Goal: Transaction & Acquisition: Purchase product/service

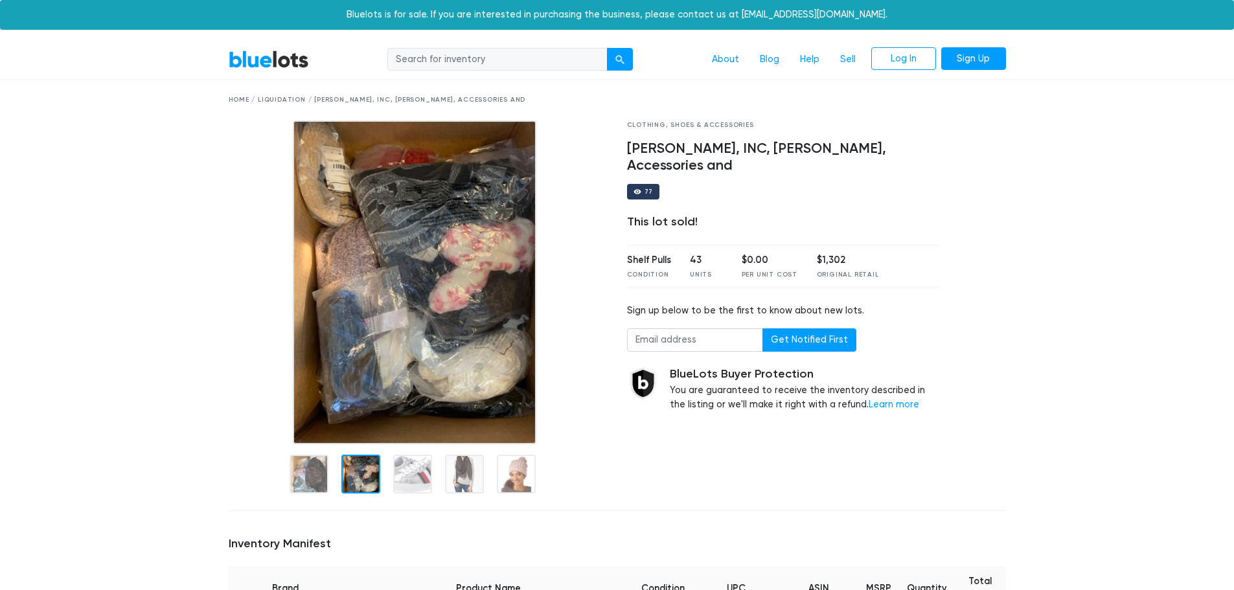
click at [350, 477] on div at bounding box center [360, 474] width 39 height 39
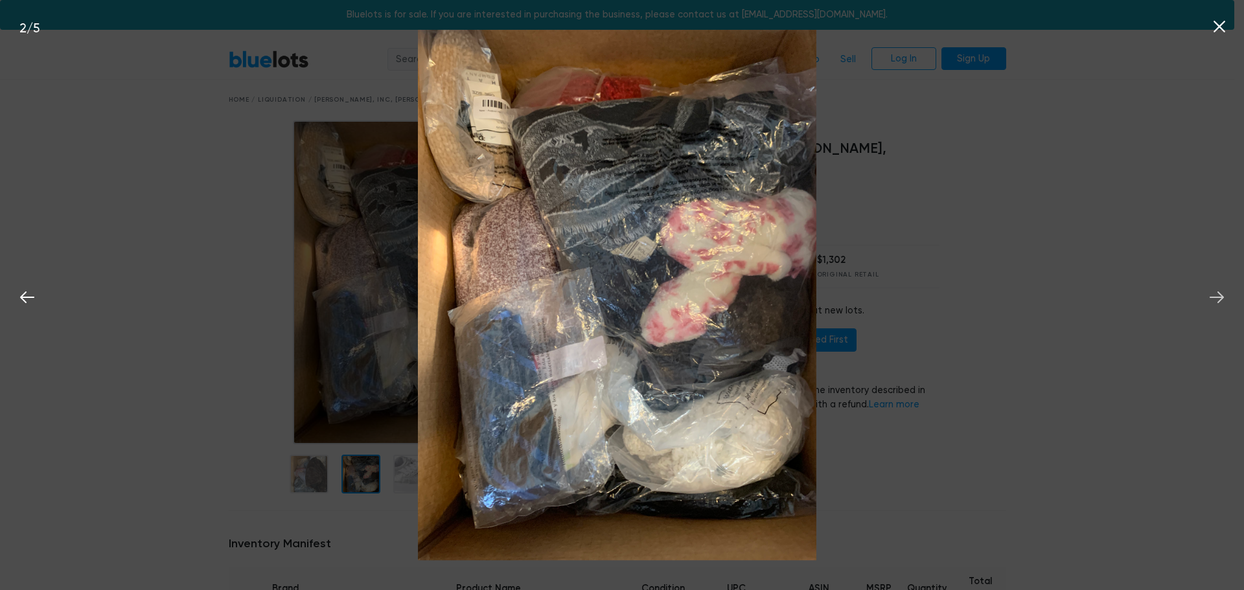
click at [1210, 293] on icon at bounding box center [1216, 297] width 19 height 19
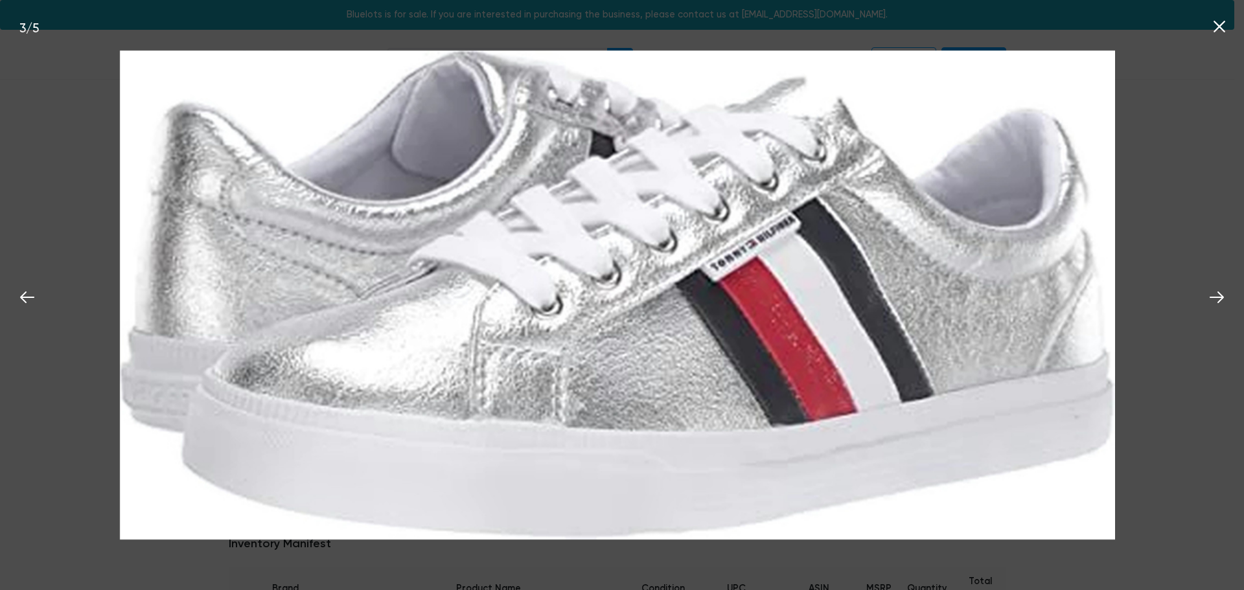
click at [1233, 319] on div "3 / 5" at bounding box center [622, 295] width 1244 height 590
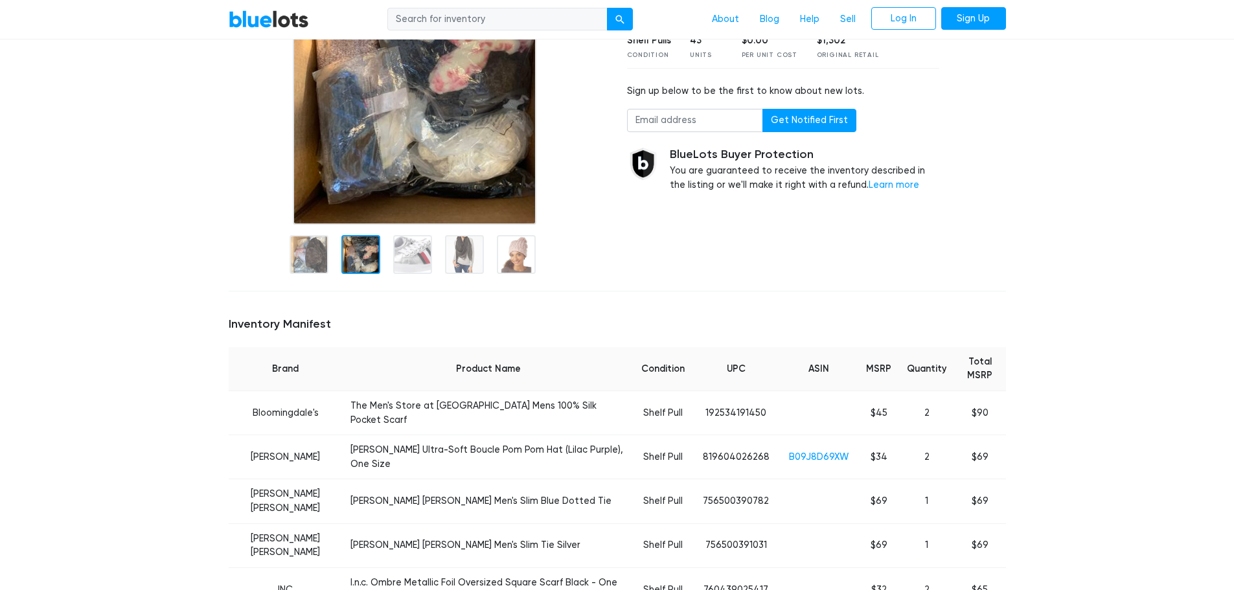
scroll to position [259, 0]
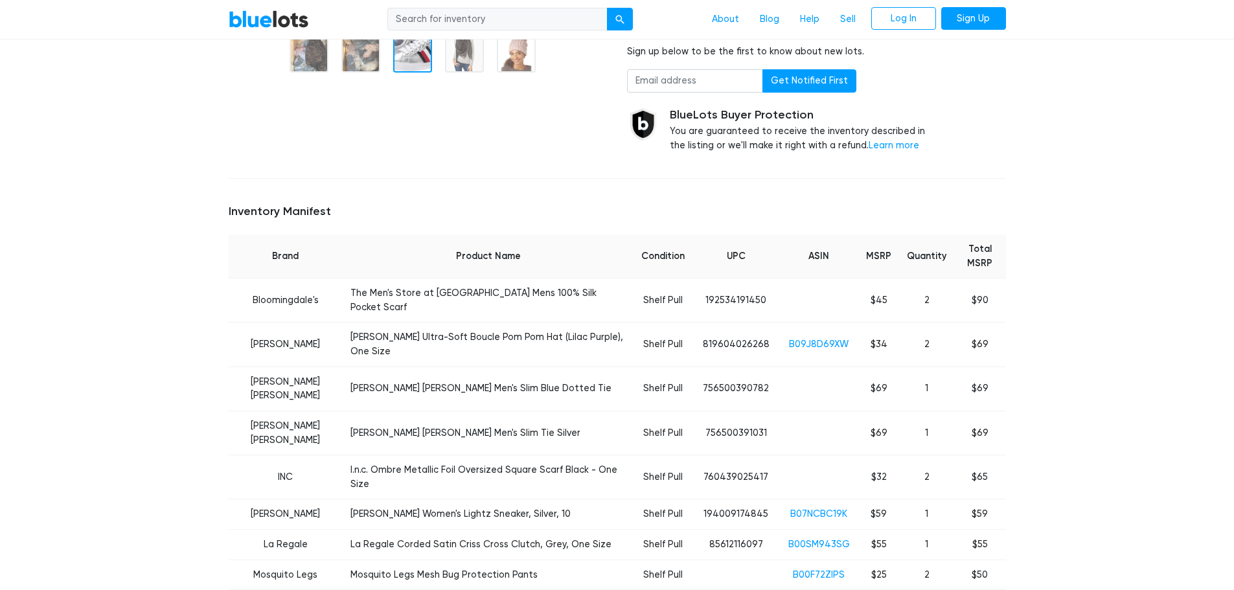
click at [399, 209] on h5 "Inventory Manifest" at bounding box center [617, 212] width 777 height 14
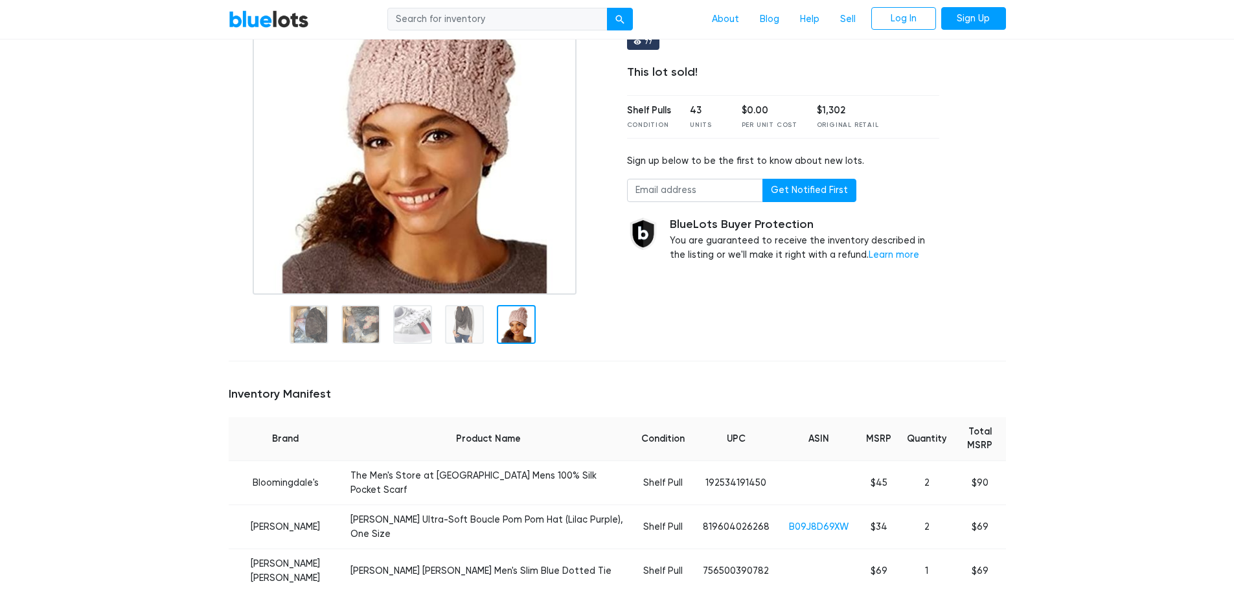
scroll to position [0, 0]
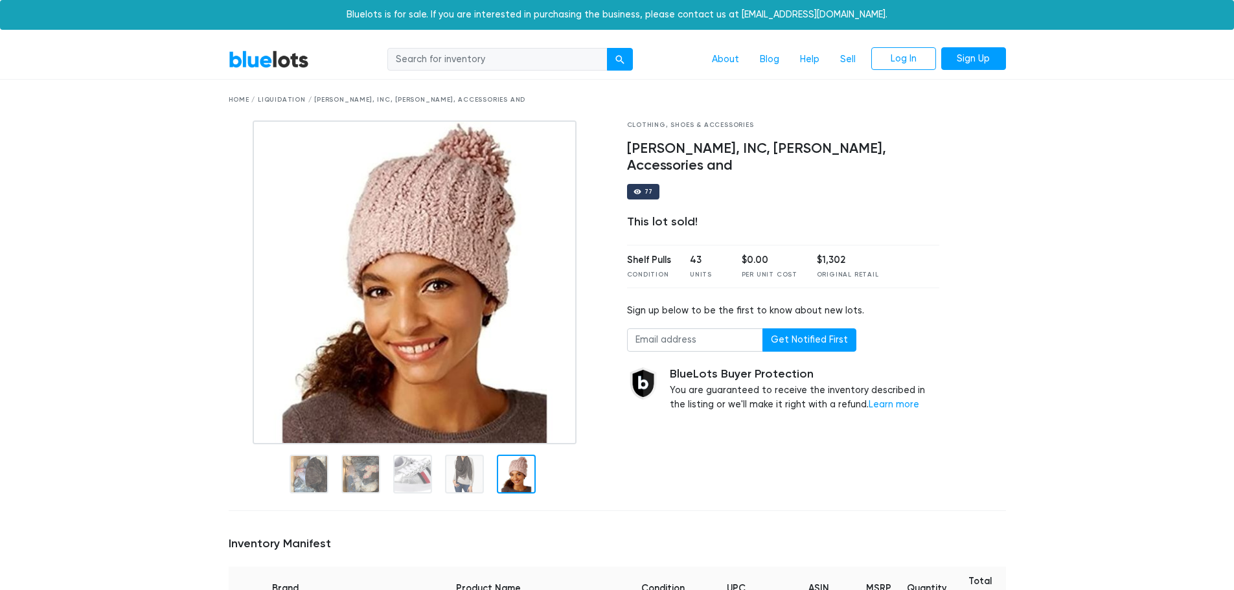
click at [282, 100] on div "Home / Liquidation / Bloomingdale's, Calvin Klein, INC, Marcus Adler, Accessori…" at bounding box center [617, 100] width 777 height 10
click at [237, 95] on div "Home / Liquidation / Bloomingdale's, Calvin Klein, INC, Marcus Adler, Accessori…" at bounding box center [617, 100] width 777 height 10
click at [256, 65] on link "BlueLots" at bounding box center [269, 59] width 80 height 19
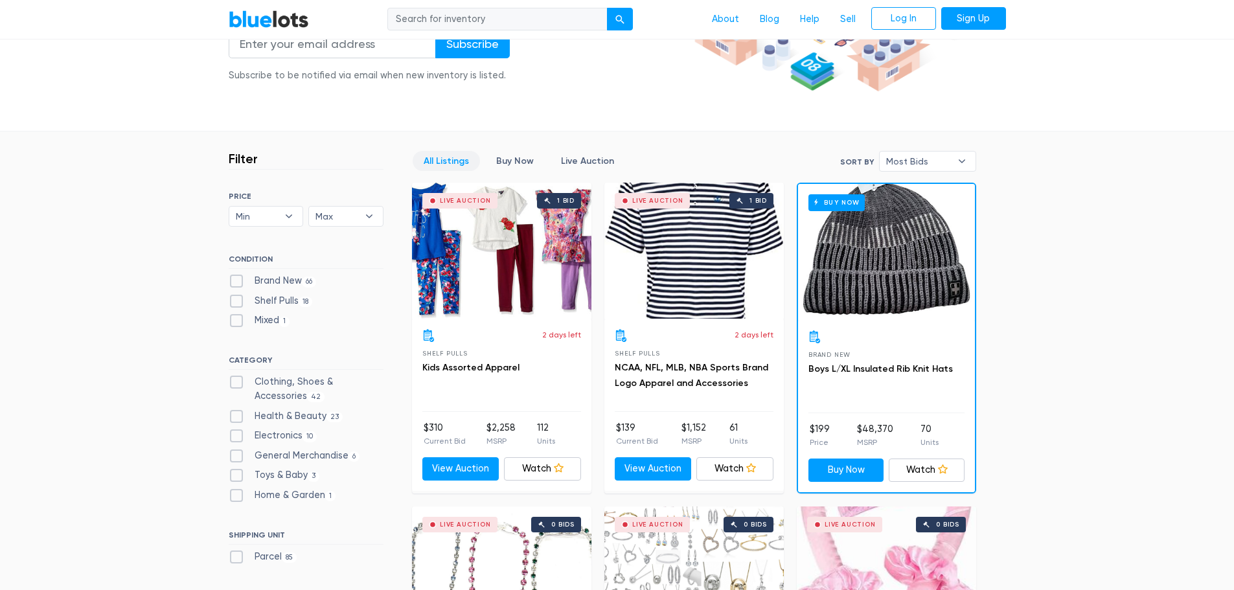
scroll to position [259, 0]
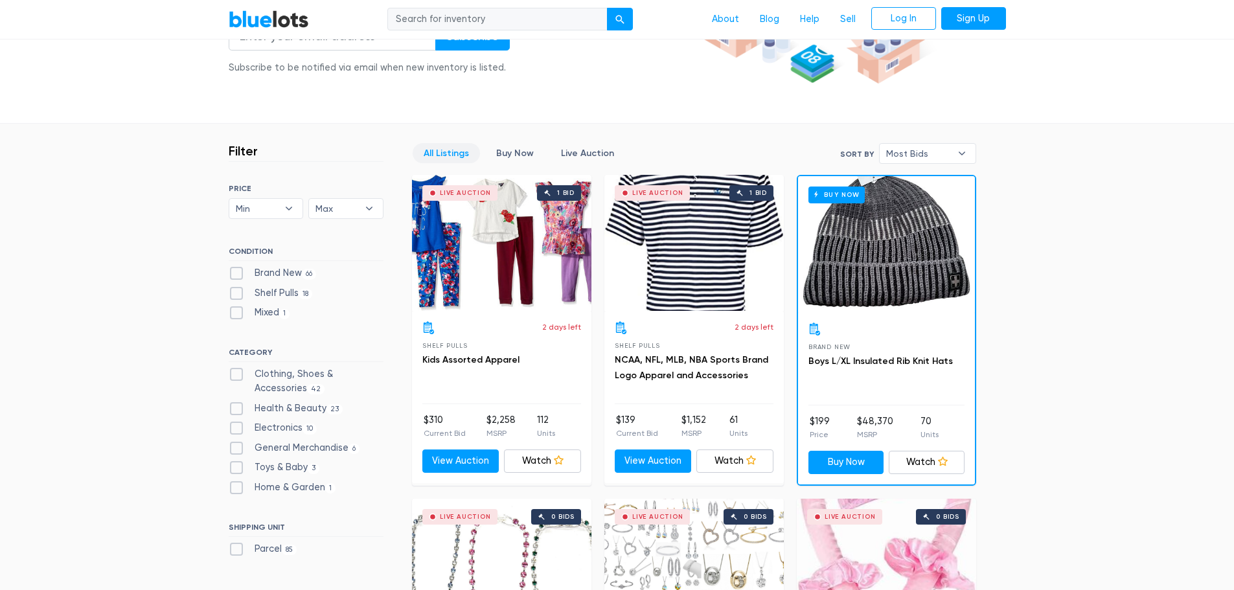
click at [695, 253] on div "Live Auction 1 bid" at bounding box center [693, 243] width 179 height 136
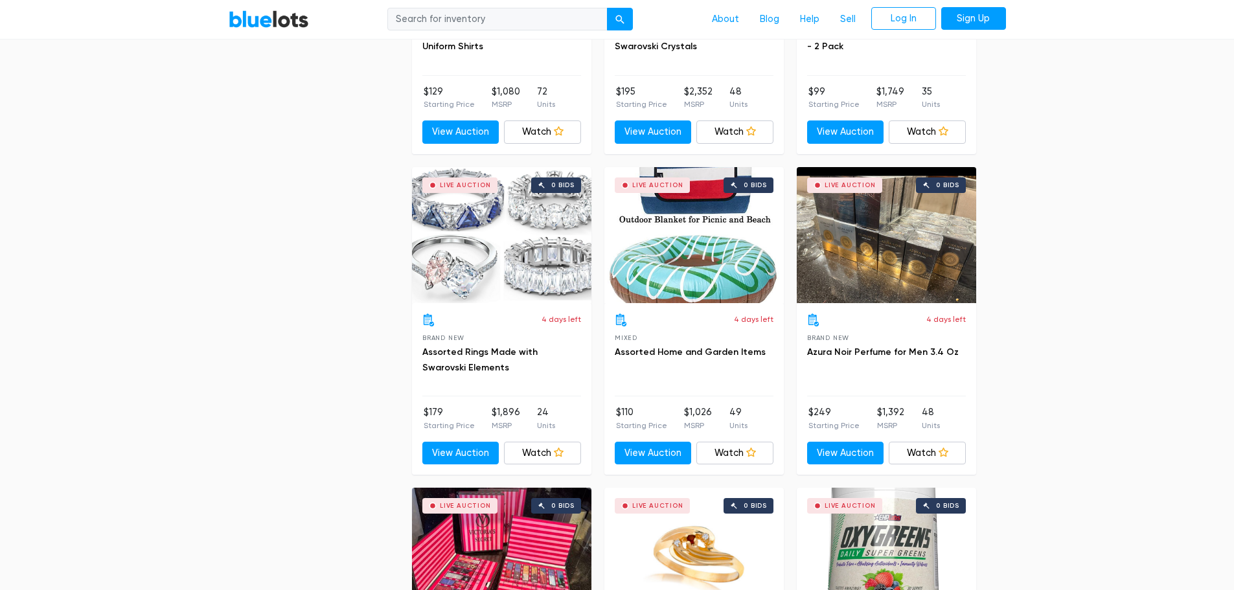
scroll to position [2203, 0]
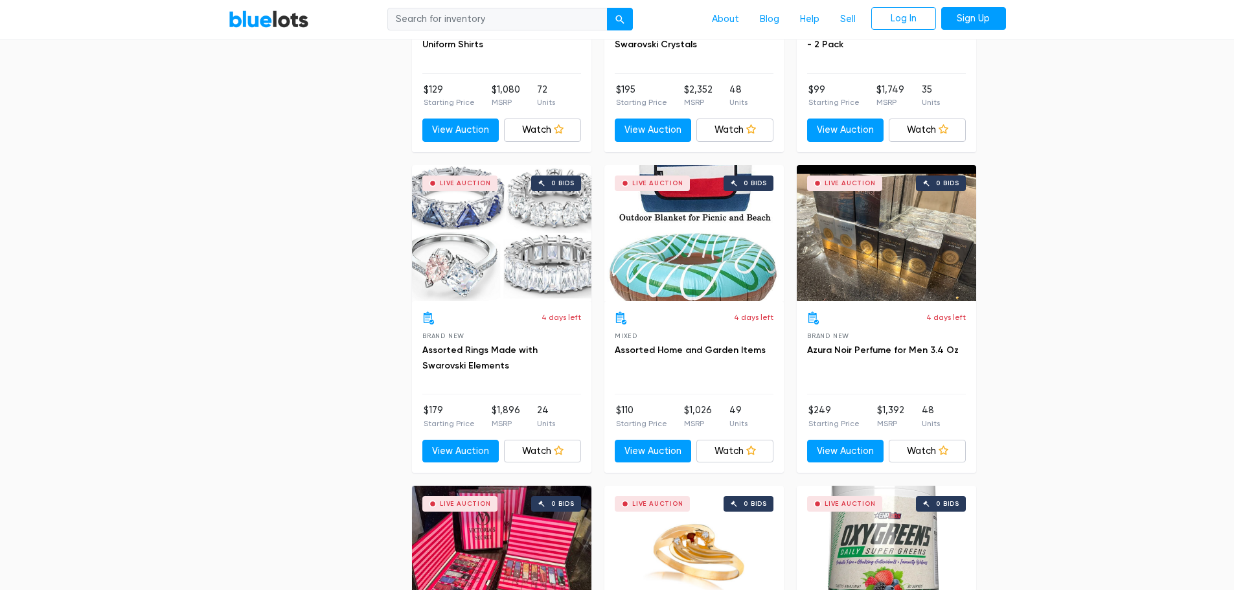
click at [503, 229] on div "Live Auction 0 bids" at bounding box center [501, 233] width 179 height 136
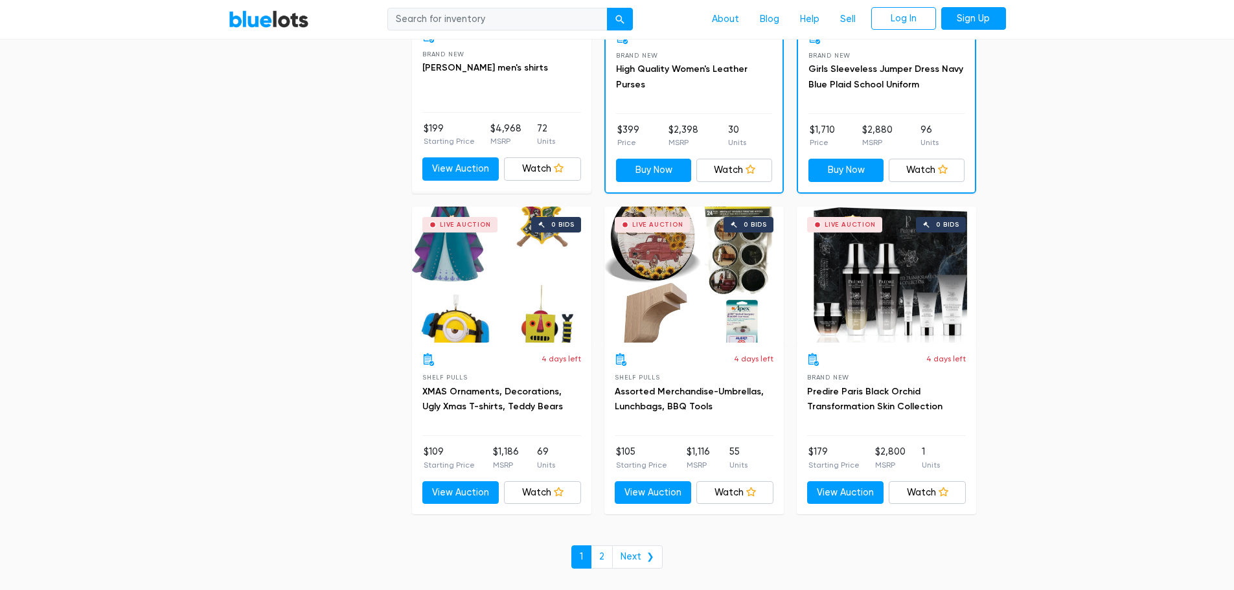
scroll to position [5377, 0]
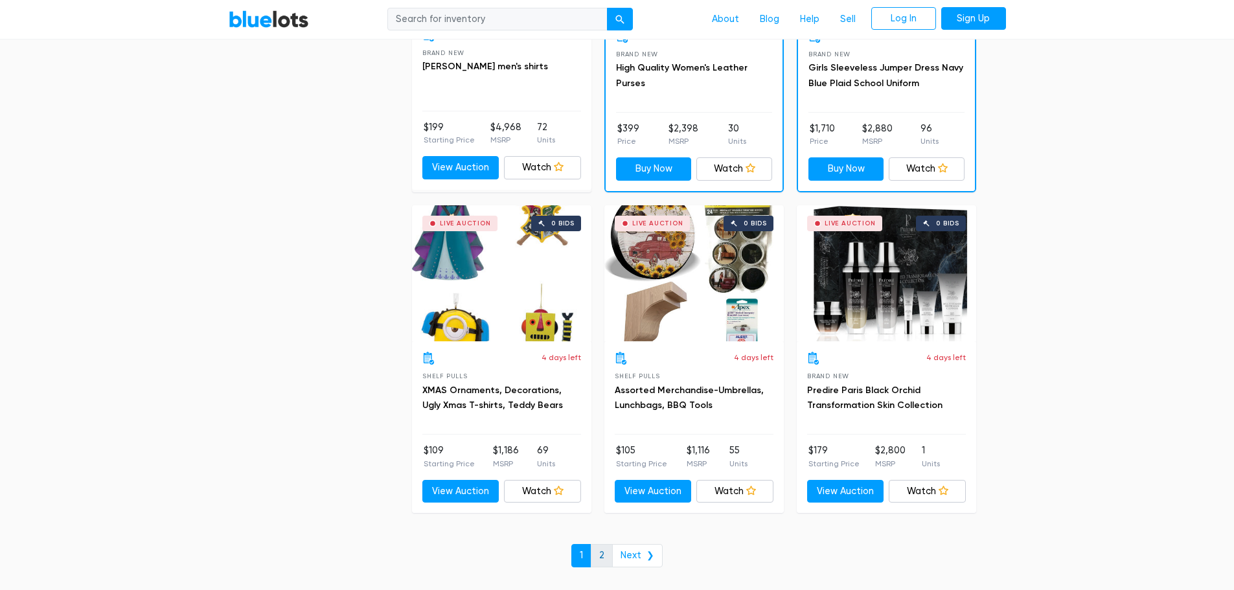
click at [607, 551] on link "2" at bounding box center [602, 555] width 22 height 23
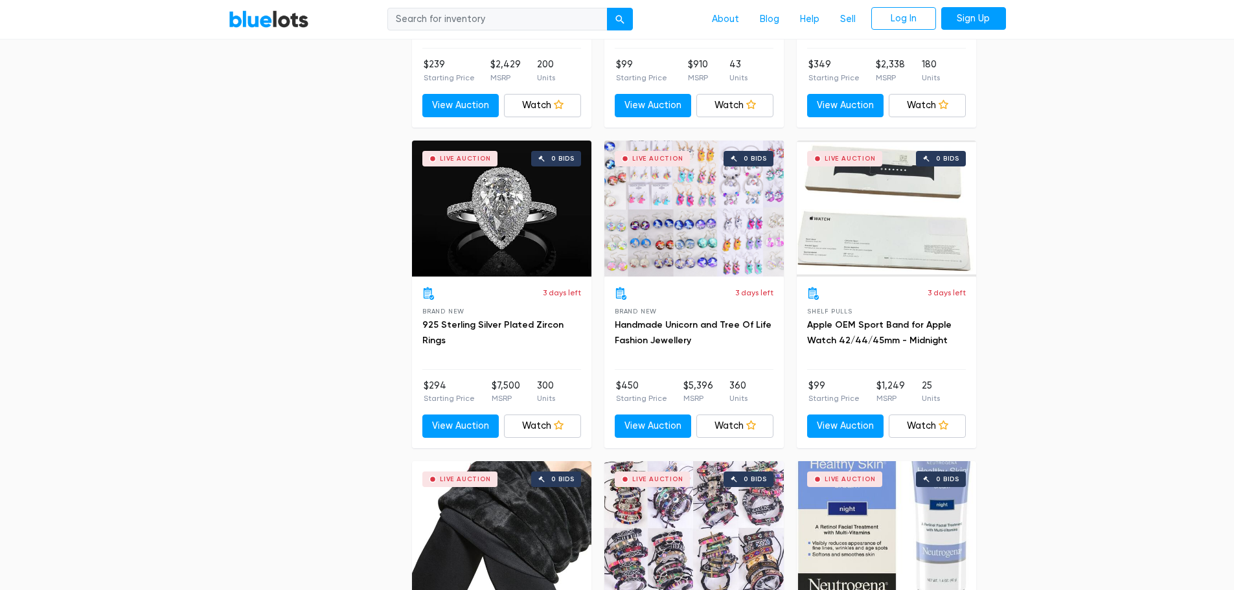
scroll to position [2332, 0]
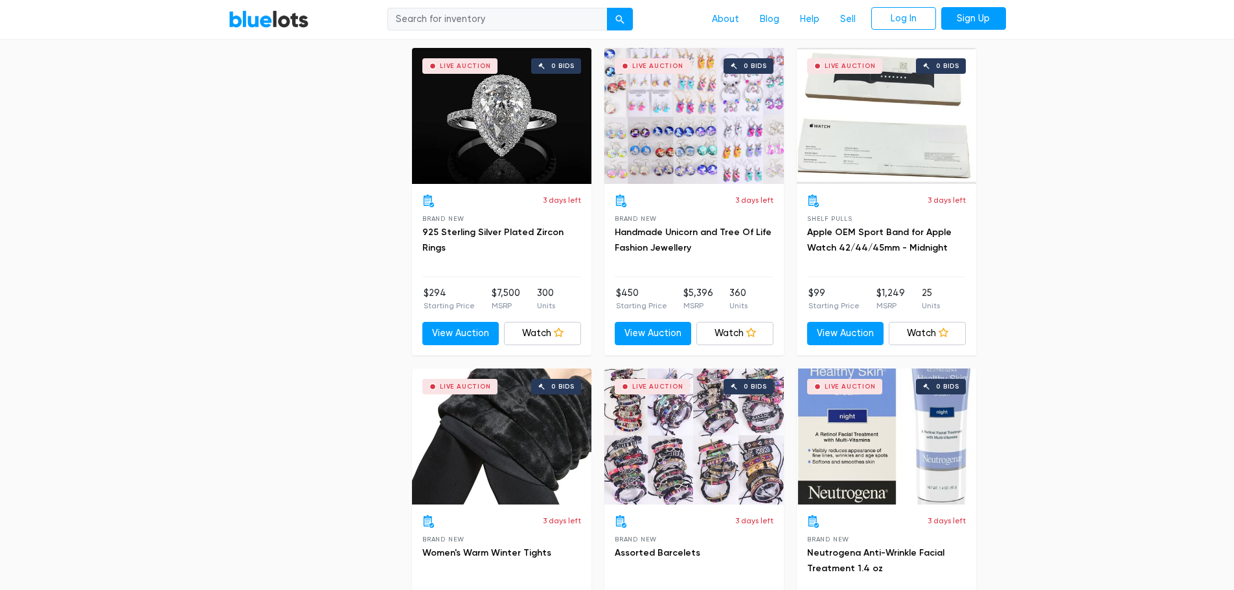
click at [507, 102] on div "Live Auction 0 bids" at bounding box center [501, 116] width 179 height 136
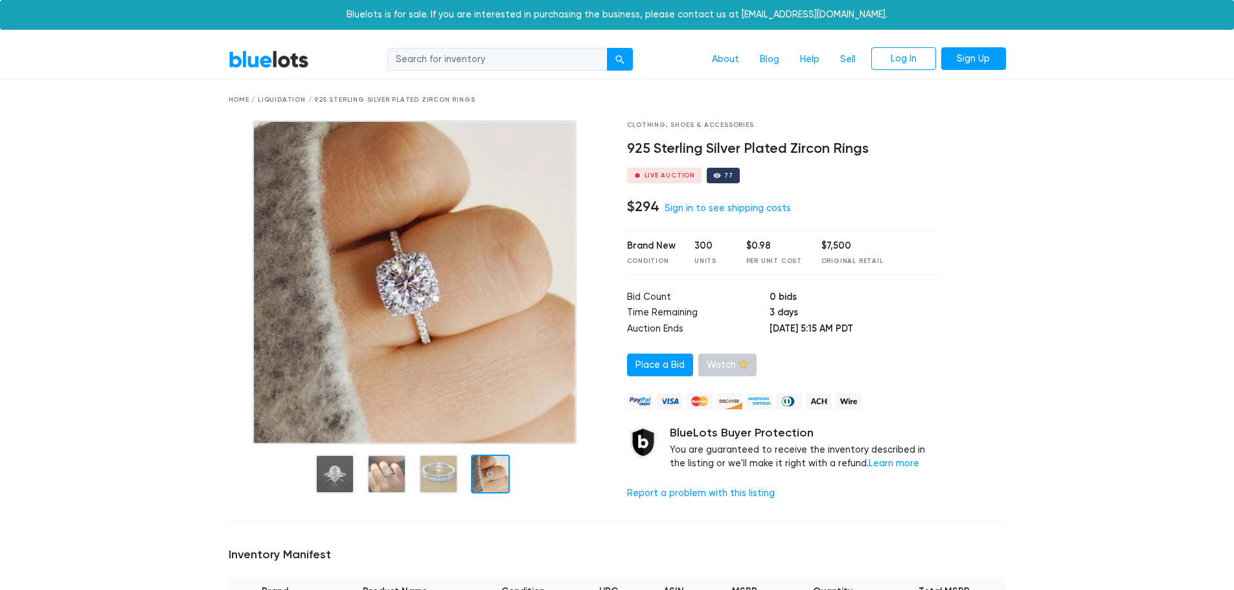
click at [742, 365] on icon at bounding box center [744, 365] width 10 height 10
